Goal: Task Accomplishment & Management: Manage account settings

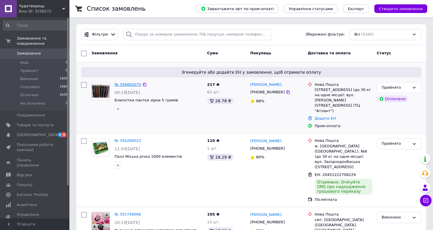
click at [139, 85] on link "№ 356802075" at bounding box center [128, 84] width 27 height 4
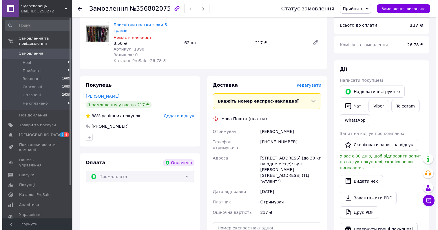
scroll to position [274, 0]
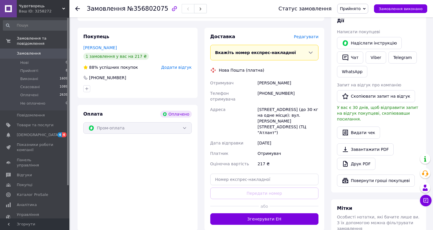
click at [310, 34] on span "Редагувати" at bounding box center [306, 36] width 25 height 5
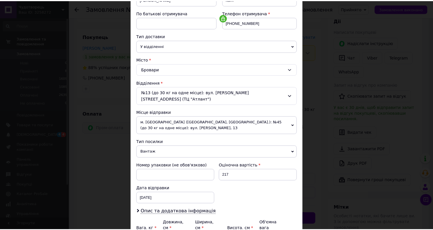
scroll to position [165, 0]
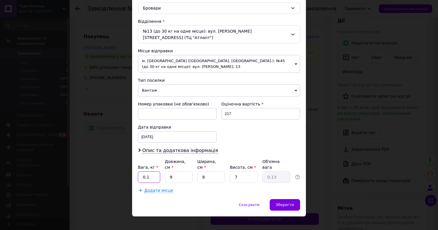
click at [148, 172] on input "0.1" at bounding box center [149, 178] width 22 height 12
type input "0.360"
click at [174, 172] on input "9" at bounding box center [179, 178] width 28 height 12
type input "1"
type input "0.1"
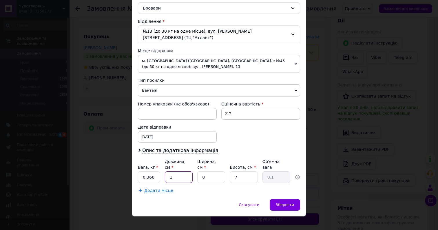
type input "18"
type input "0.25"
type input "18"
click at [206, 172] on input "8" at bounding box center [211, 178] width 28 height 12
type input "9"
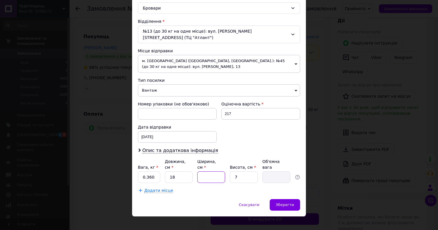
type input "0.28"
type input "9"
click at [239, 172] on input "7" at bounding box center [244, 178] width 28 height 12
type input "9"
type input "0.36"
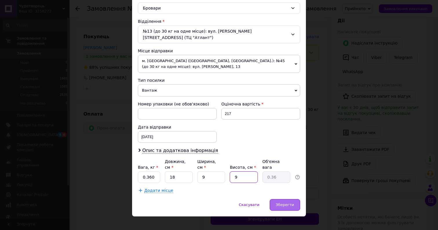
type input "9"
click at [279, 202] on div "Зберегти" at bounding box center [284, 205] width 30 height 12
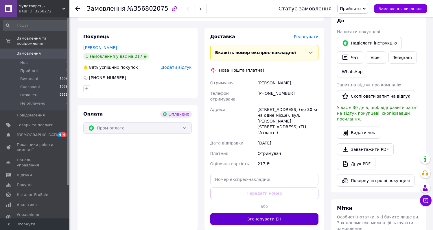
click at [225, 214] on button "Згенерувати ЕН" at bounding box center [264, 220] width 109 height 12
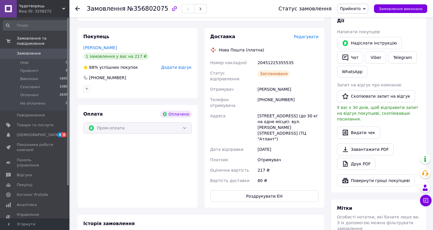
click at [76, 9] on use at bounding box center [77, 8] width 5 height 5
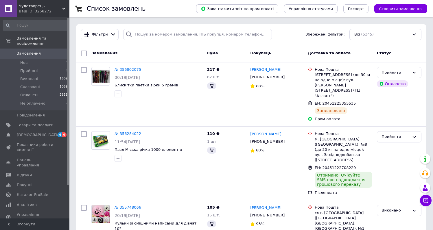
scroll to position [1, 0]
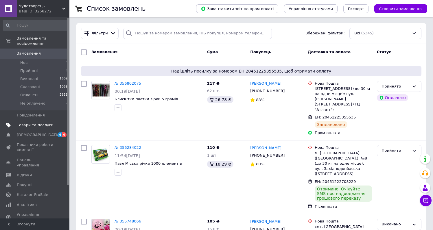
click at [28, 124] on span "Товари та послуги" at bounding box center [35, 125] width 37 height 5
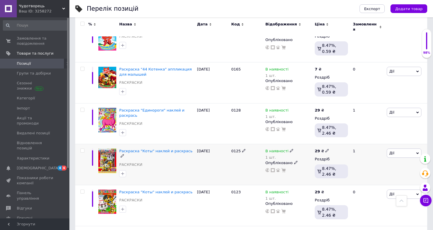
scroll to position [738, 0]
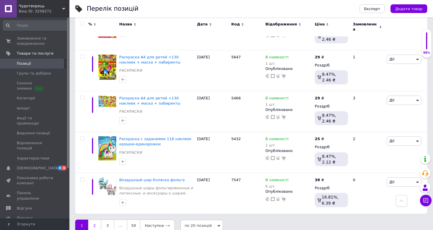
click at [91, 220] on link "2" at bounding box center [94, 226] width 13 height 12
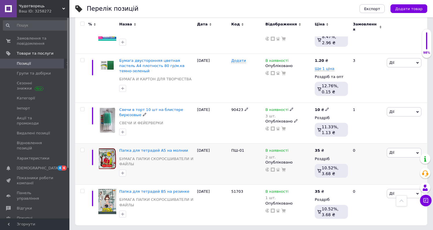
scroll to position [748, 0]
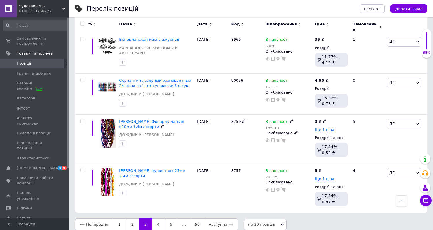
scroll to position [741, 0]
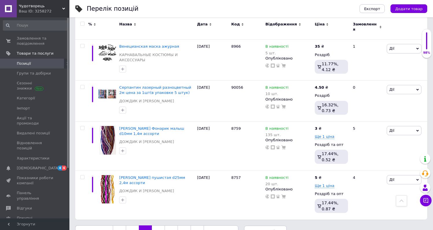
click at [157, 226] on link "4" at bounding box center [158, 232] width 13 height 12
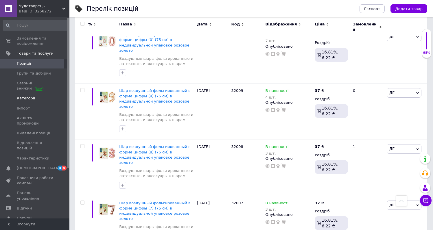
click at [25, 98] on span "Категорії" at bounding box center [26, 98] width 18 height 5
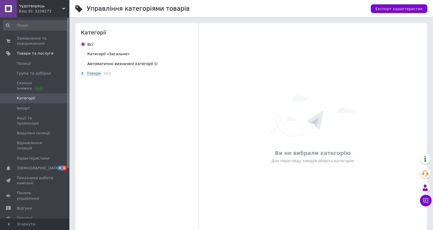
click at [87, 45] on label "Всi" at bounding box center [87, 44] width 12 height 5
click at [85, 45] on input "Всi" at bounding box center [83, 44] width 4 height 4
click at [96, 33] on div "Категорії" at bounding box center [136, 32] width 111 height 7
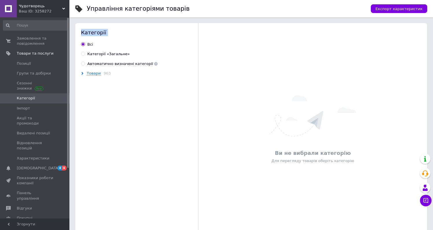
click at [126, 40] on div "Категорії" at bounding box center [136, 32] width 123 height 19
click at [102, 115] on div "Товари 963" at bounding box center [137, 158] width 125 height 175
click at [39, 40] on span "Замовлення та повідомлення" at bounding box center [35, 41] width 37 height 10
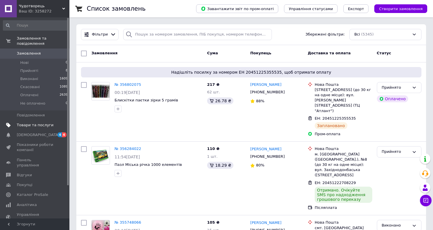
click at [35, 123] on span "Товари та послуги" at bounding box center [35, 125] width 37 height 5
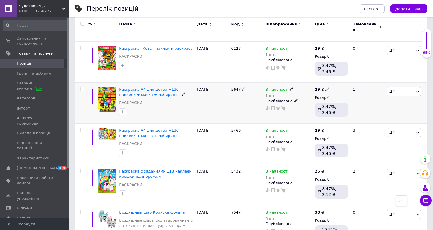
scroll to position [738, 0]
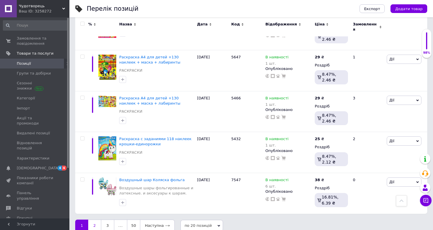
click at [93, 220] on link "2" at bounding box center [94, 226] width 13 height 12
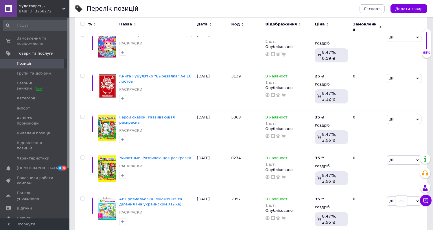
scroll to position [748, 0]
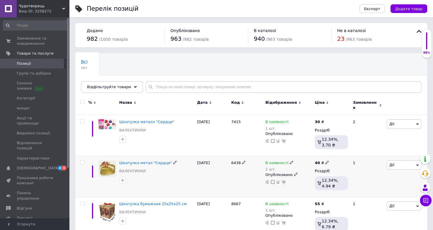
scroll to position [28, 0]
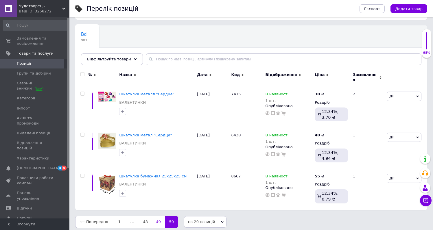
click at [156, 219] on link "49" at bounding box center [158, 222] width 13 height 12
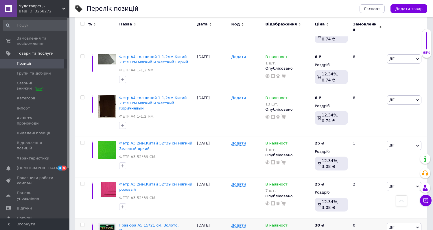
scroll to position [261, 0]
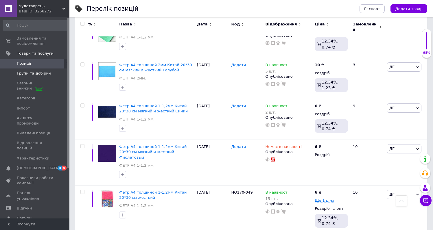
click at [34, 74] on span "Групи та добірки" at bounding box center [34, 73] width 34 height 5
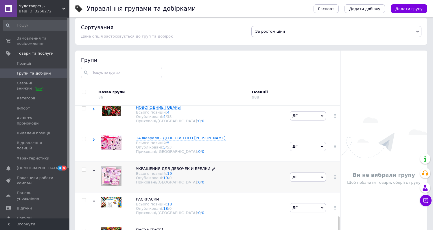
scroll to position [33, 0]
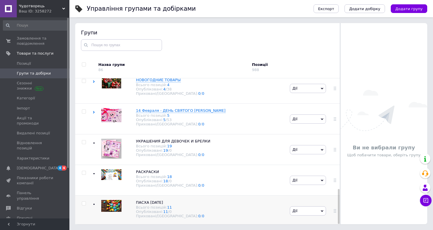
click at [129, 203] on div "ПАСХА [DATE] Всього позицій: 11 Опубліковані: 11 / 0 Приховані/Видалені: 0 / 0" at bounding box center [164, 209] width 80 height 19
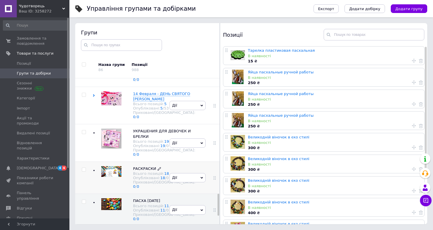
scroll to position [770, 0]
click at [141, 139] on span "УКРАШЕНИЯ ДЛЯ ДЕВОЧЕК И БРЕЛКИ" at bounding box center [162, 134] width 58 height 10
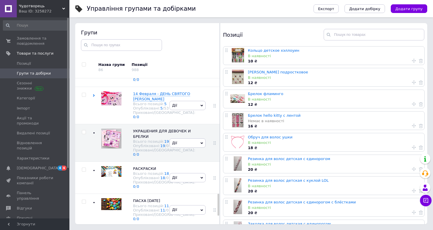
scroll to position [32, 0]
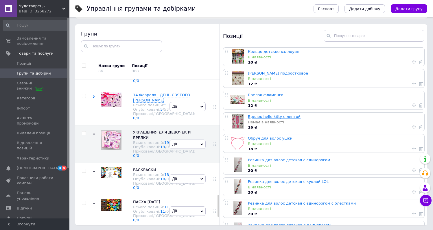
click at [269, 119] on link "Брелок hello kitty с лентой" at bounding box center [274, 117] width 53 height 4
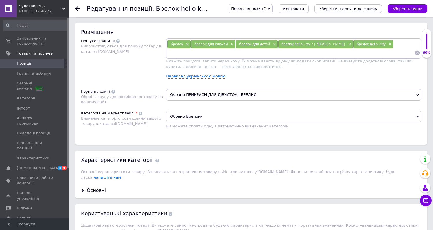
scroll to position [519, 0]
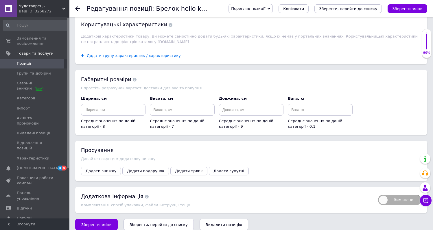
click at [220, 223] on span "Видалити позицію" at bounding box center [224, 225] width 36 height 4
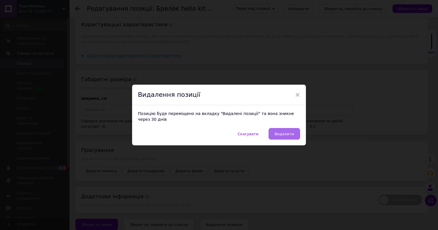
click at [275, 135] on button "Видалити" at bounding box center [284, 134] width 32 height 12
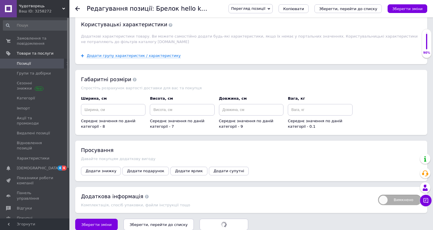
radio input "false"
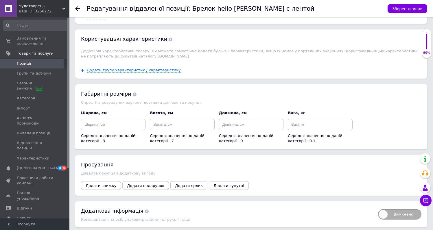
scroll to position [0, 0]
